Goal: Check status: Check status

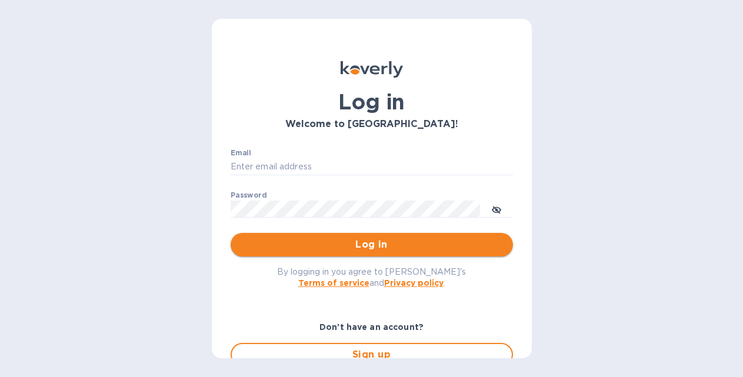
type input "[EMAIL_ADDRESS][DOMAIN_NAME]"
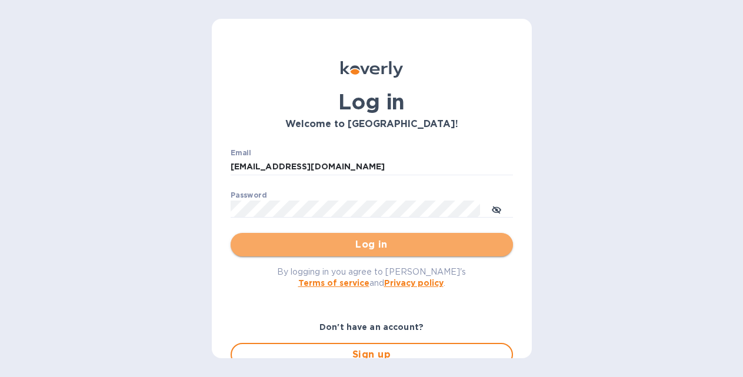
click at [371, 247] on span "Log in" at bounding box center [372, 245] width 264 height 14
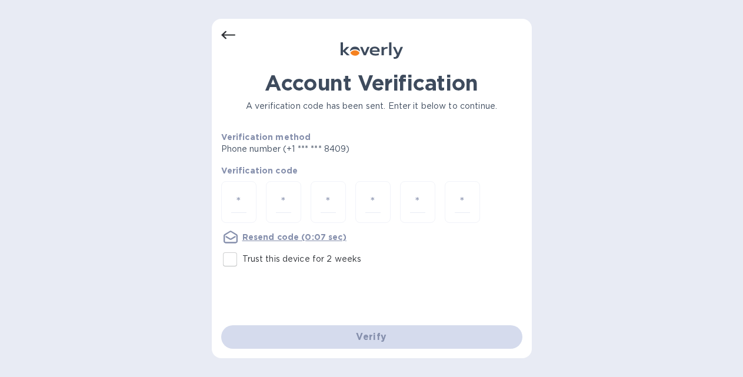
click at [231, 261] on input "Trust this device for 2 weeks" at bounding box center [230, 259] width 25 height 25
checkbox input "true"
click at [241, 205] on input "number" at bounding box center [238, 202] width 15 height 22
type input "5"
type input "9"
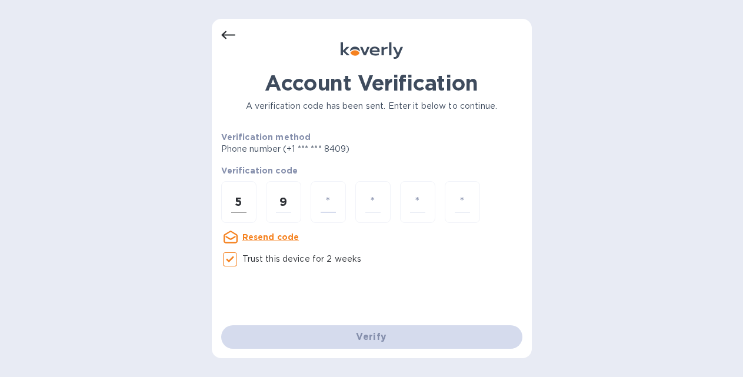
type input "8"
type input "2"
type input "7"
type input "3"
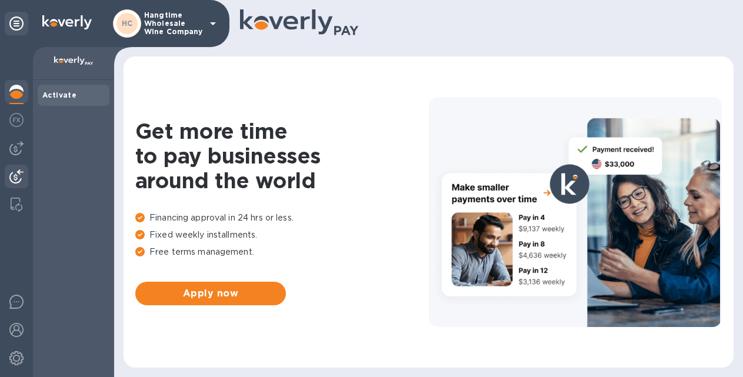
click at [19, 172] on img at bounding box center [16, 176] width 14 height 14
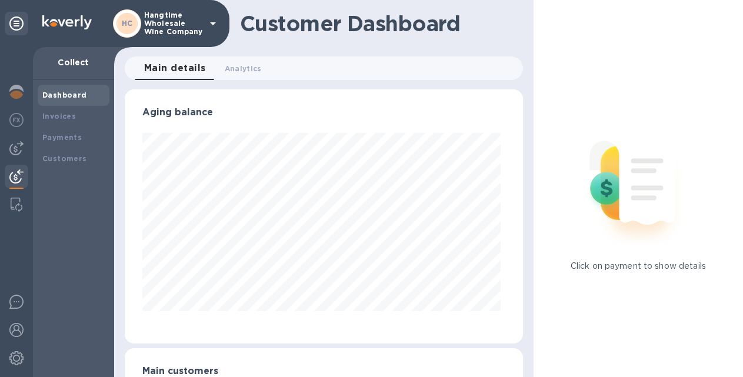
scroll to position [254, 394]
click at [64, 141] on b "Payments" at bounding box center [61, 137] width 39 height 9
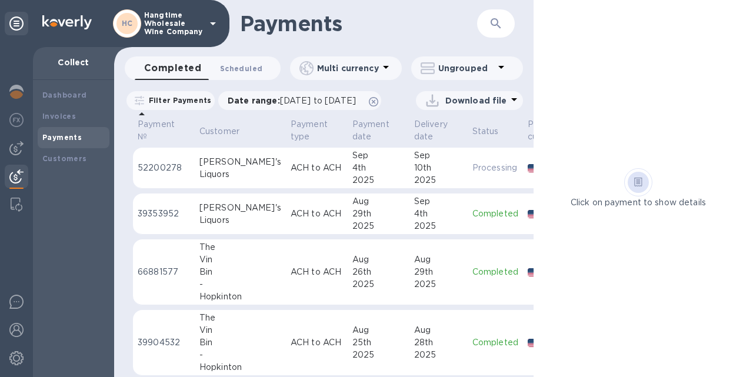
click at [231, 69] on span "Scheduled 0" at bounding box center [241, 68] width 42 height 12
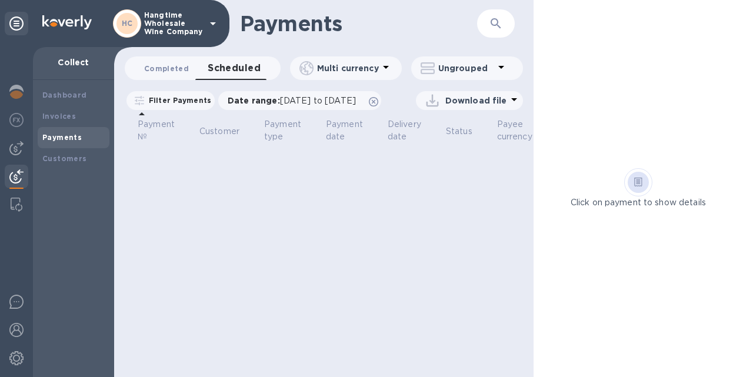
click at [164, 66] on span "Completed 0" at bounding box center [166, 68] width 45 height 12
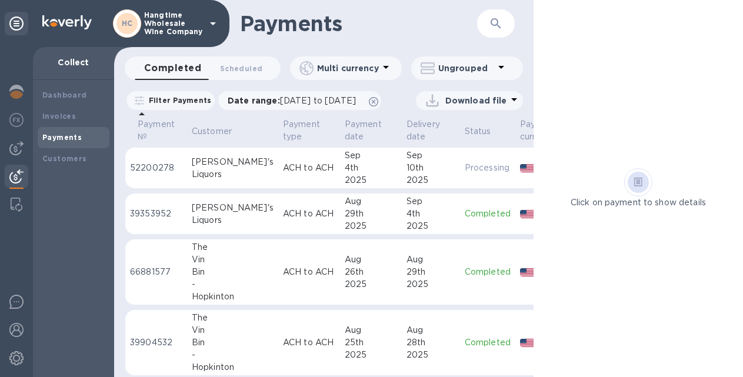
scroll to position [0, 11]
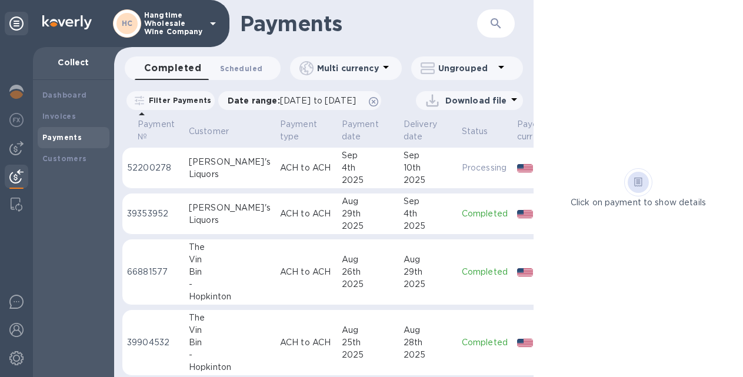
click at [236, 70] on span "Scheduled 0" at bounding box center [241, 68] width 42 height 12
